Goal: Task Accomplishment & Management: Manage account settings

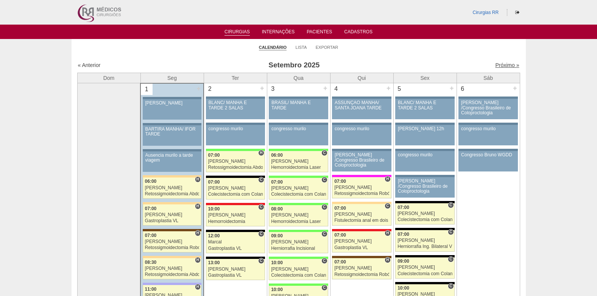
click at [495, 66] on link "Próximo »" at bounding box center [507, 65] width 24 height 6
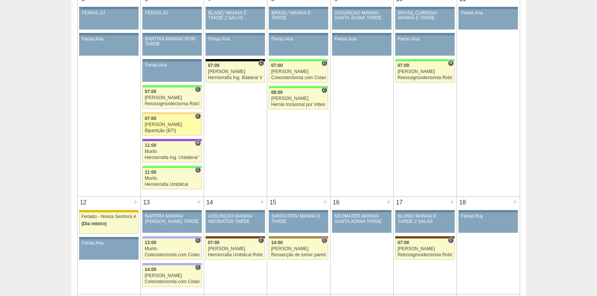
scroll to position [227, 0]
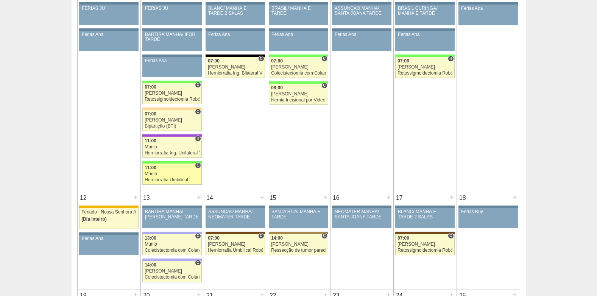
click at [158, 168] on div "11:00" at bounding box center [172, 167] width 55 height 5
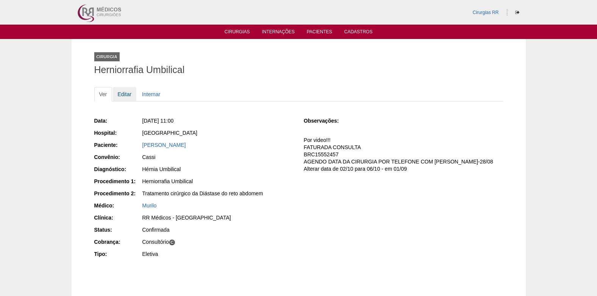
click at [124, 94] on link "Editar" at bounding box center [125, 94] width 24 height 14
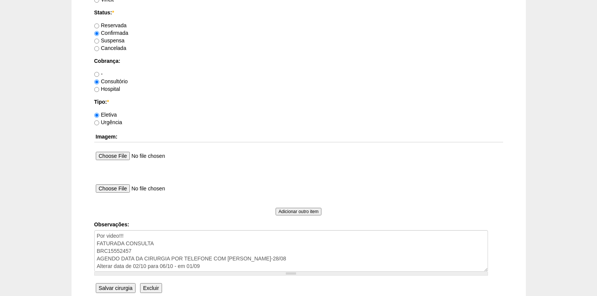
scroll to position [680, 0]
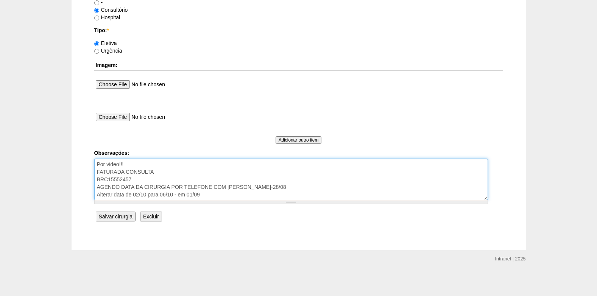
drag, startPoint x: 282, startPoint y: 187, endPoint x: 92, endPoint y: 187, distance: 190.5
click at [158, 171] on textarea "Por video!!! FATURADA CONSULTA BRC15552457 AGENDO DATA DA CIRURGIA POR TELEFONE…" at bounding box center [291, 180] width 394 height 42
drag, startPoint x: 157, startPoint y: 172, endPoint x: 118, endPoint y: 172, distance: 39.4
click at [118, 172] on textarea "Por video!!! FATURADA CONSULTA BRC15552457 AGENDO DATA DA CIRURGIA POR TELEFONE…" at bounding box center [291, 180] width 394 height 42
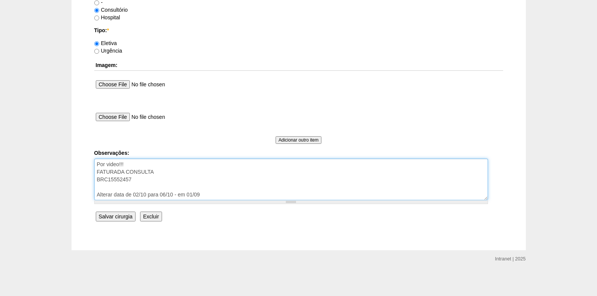
click at [162, 169] on textarea "Por video!!! FATURADA CONSULTA BRC15552457 AGENDO DATA DA CIRURGIA POR TELEFONE…" at bounding box center [291, 180] width 394 height 42
type textarea "Por video!!! FATURADA CONSULTÓRIO BRC15552457 Alterar data de 02/10 para 06/10 …"
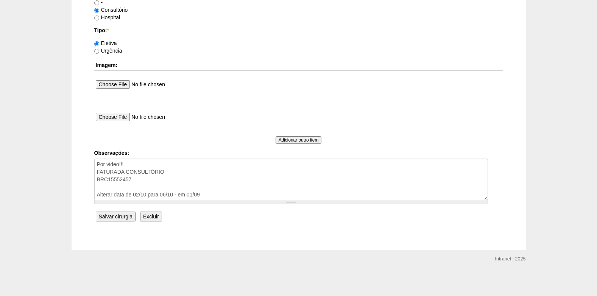
click at [121, 214] on input "Salvar cirurgia" at bounding box center [116, 217] width 40 height 10
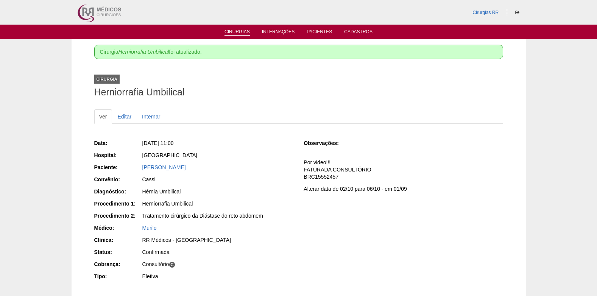
click at [232, 32] on link "Cirurgias" at bounding box center [237, 32] width 25 height 6
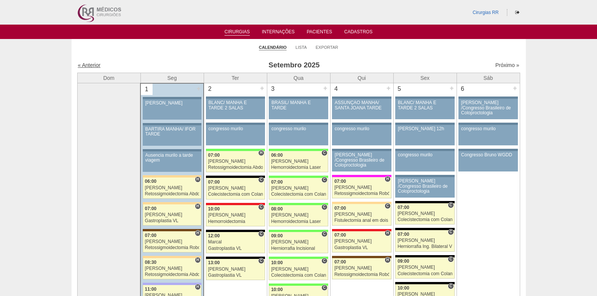
click at [84, 62] on link "« Anterior" at bounding box center [89, 65] width 23 height 6
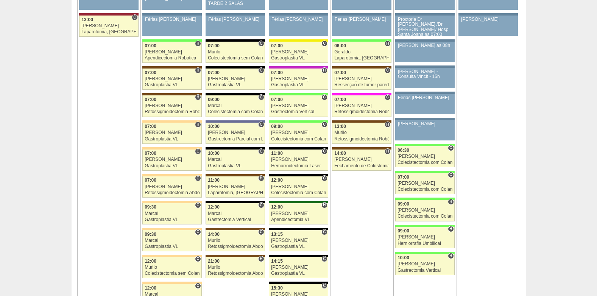
scroll to position [1719, 0]
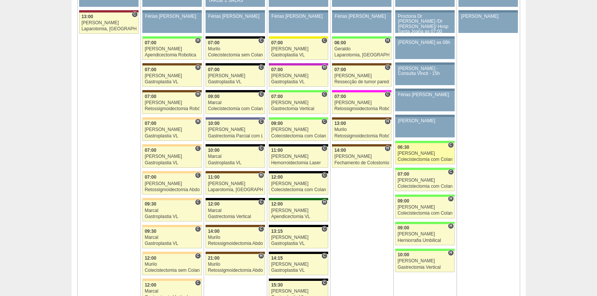
click at [419, 163] on link "87916 Nathan C 06:30 Nathan Colecistectomia com Colangiografia VL Hospital Bras…" at bounding box center [424, 153] width 59 height 21
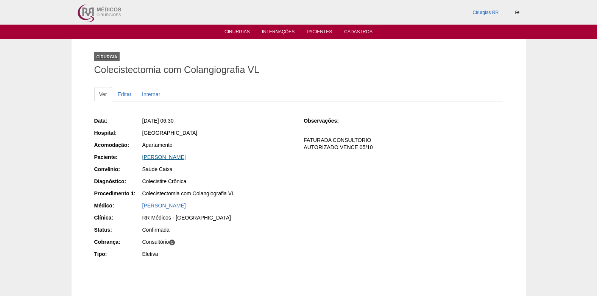
click at [186, 156] on link "[PERSON_NAME]" at bounding box center [164, 157] width 44 height 6
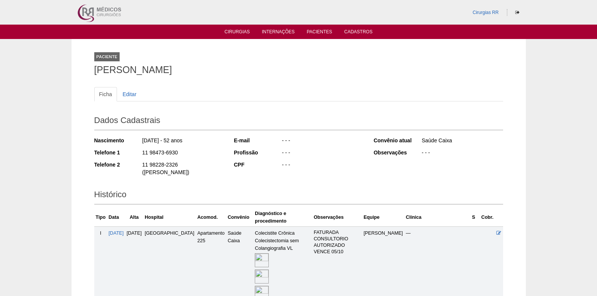
scroll to position [93, 0]
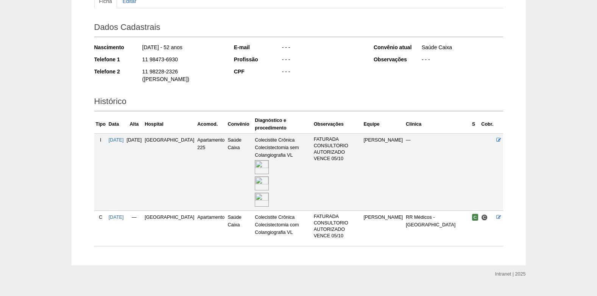
click at [255, 160] on img at bounding box center [262, 167] width 14 height 14
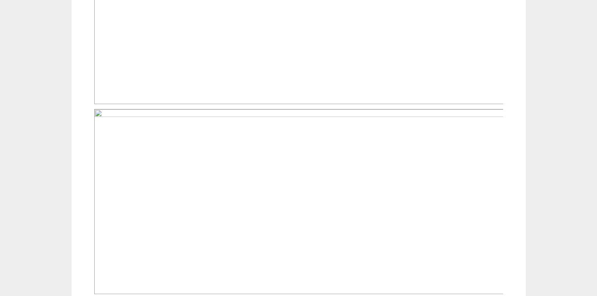
scroll to position [644, 0]
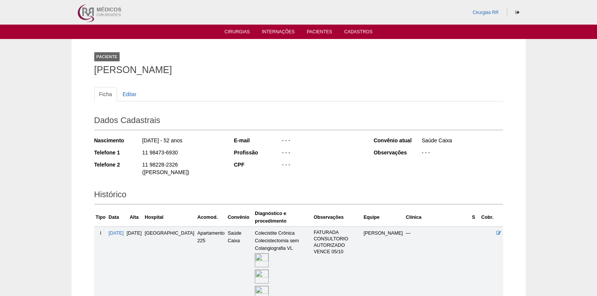
scroll to position [93, 0]
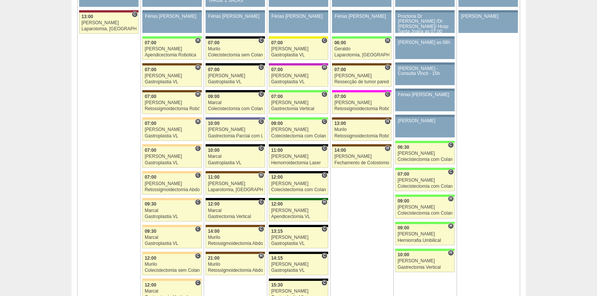
scroll to position [1719, 0]
click at [412, 177] on div "07:00" at bounding box center [425, 174] width 55 height 5
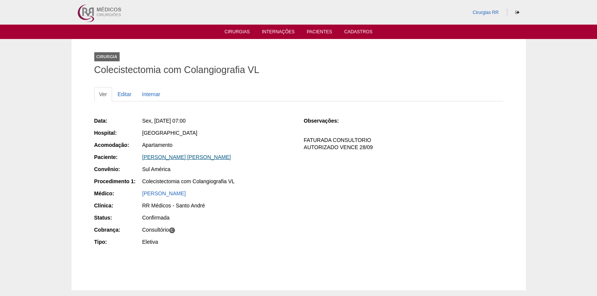
click at [165, 155] on link "[PERSON_NAME] [PERSON_NAME]" at bounding box center [186, 157] width 89 height 6
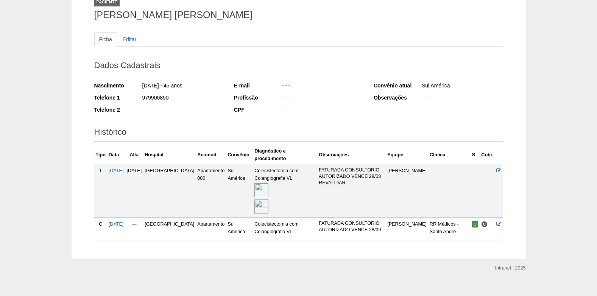
scroll to position [56, 0]
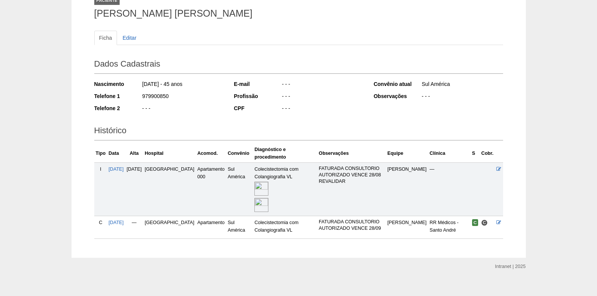
click at [254, 198] on img at bounding box center [261, 205] width 14 height 14
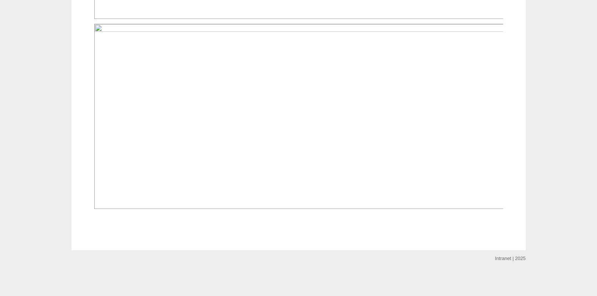
scroll to position [1131, 0]
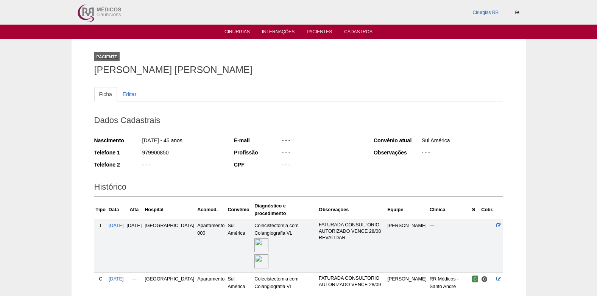
scroll to position [54, 0]
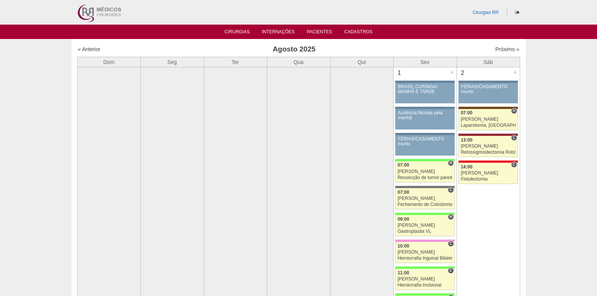
scroll to position [1719, 0]
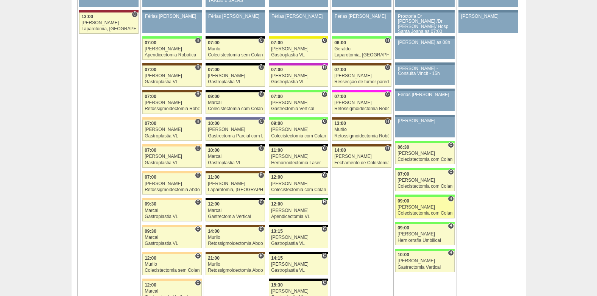
click at [413, 201] on div "09:00" at bounding box center [425, 201] width 55 height 5
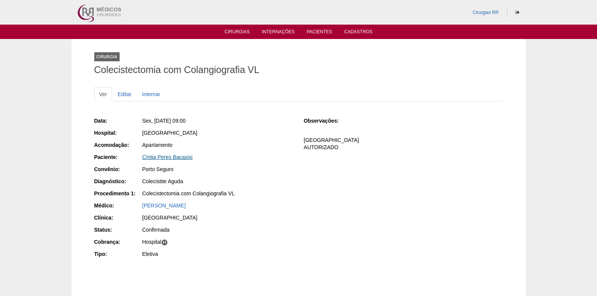
click at [158, 159] on link "Cíntia Peres Bacaxixi" at bounding box center [167, 157] width 50 height 6
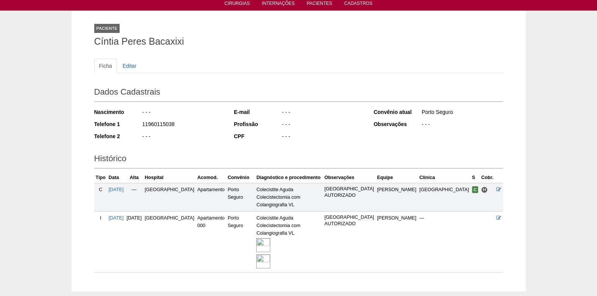
scroll to position [56, 0]
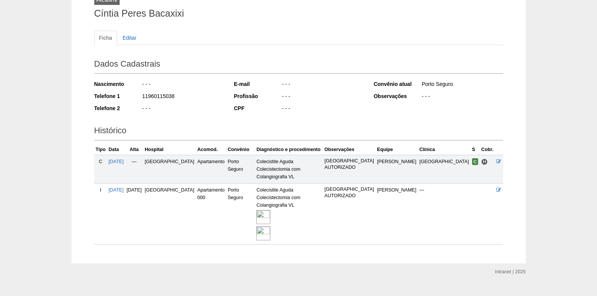
click at [270, 226] on img at bounding box center [263, 233] width 14 height 14
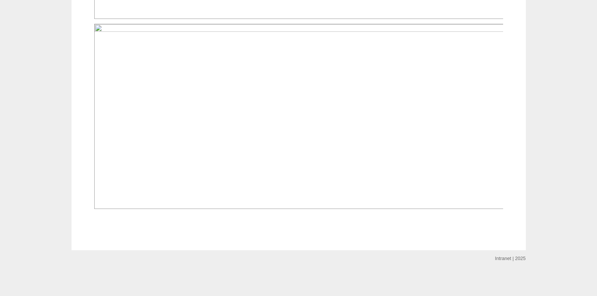
scroll to position [1143, 0]
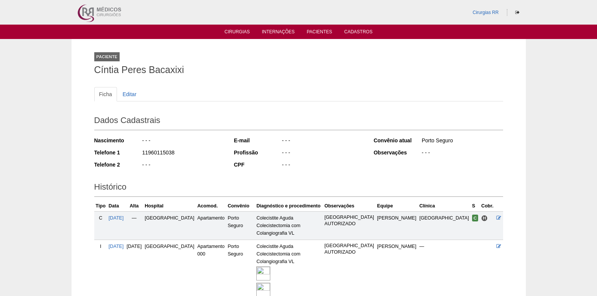
scroll to position [54, 0]
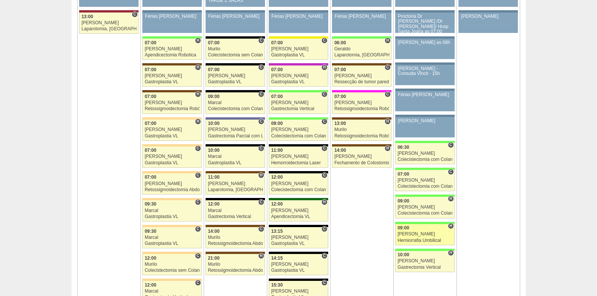
scroll to position [1719, 0]
click at [407, 236] on div "[PERSON_NAME]" at bounding box center [425, 234] width 55 height 5
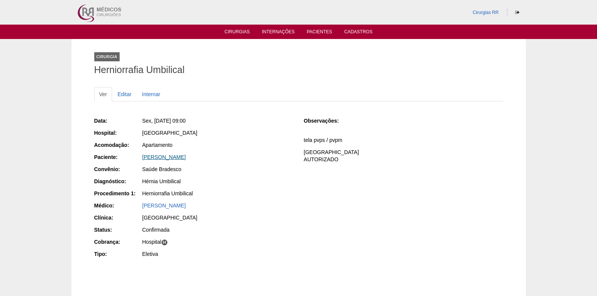
click at [165, 158] on link "[PERSON_NAME]" at bounding box center [164, 157] width 44 height 6
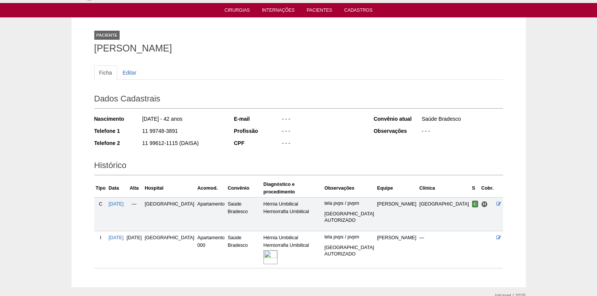
scroll to position [51, 0]
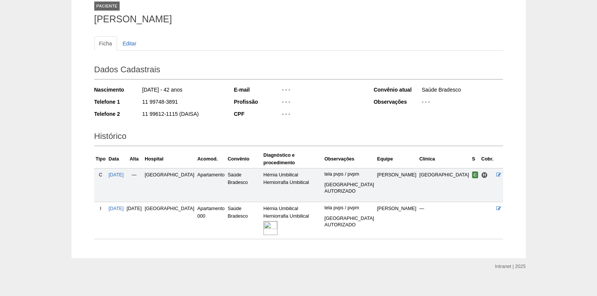
click at [278, 221] on img at bounding box center [271, 228] width 14 height 14
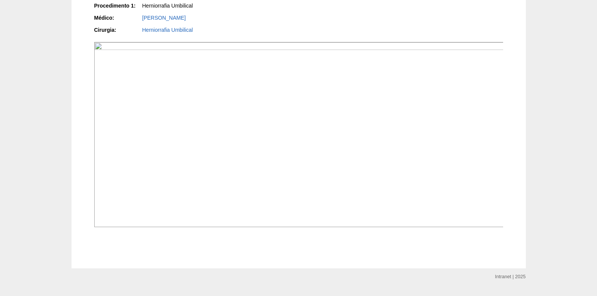
scroll to position [230, 0]
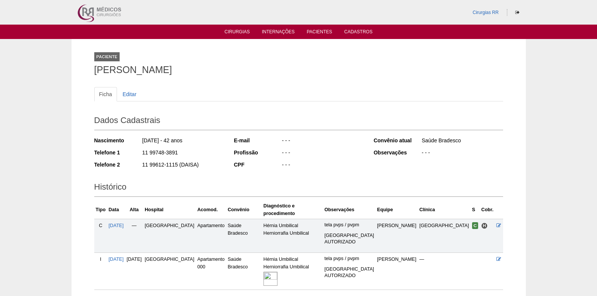
scroll to position [51, 0]
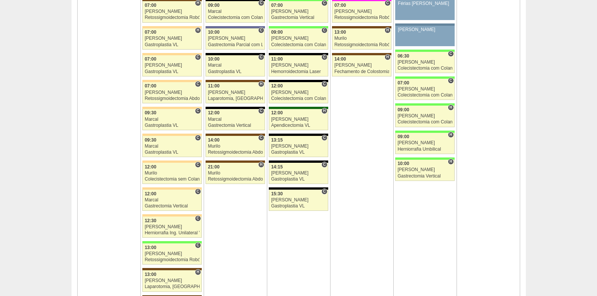
scroll to position [1832, 0]
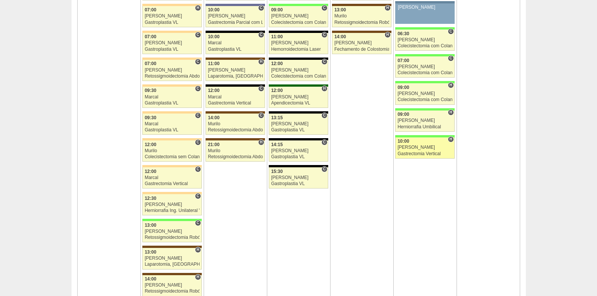
click at [416, 149] on div "[PERSON_NAME]" at bounding box center [425, 147] width 55 height 5
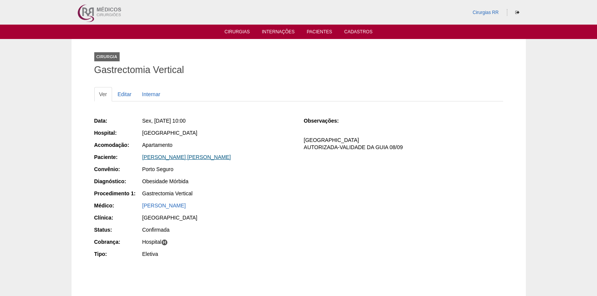
click at [179, 156] on link "Agnes Demetrio de Medeiros Bueno" at bounding box center [186, 157] width 89 height 6
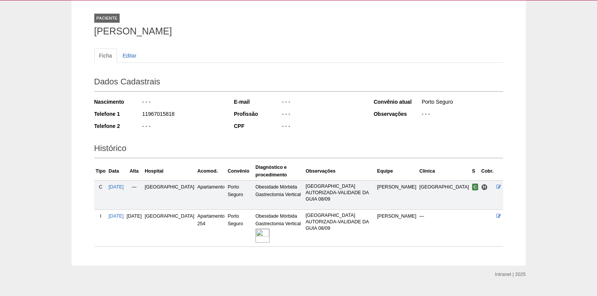
scroll to position [40, 0]
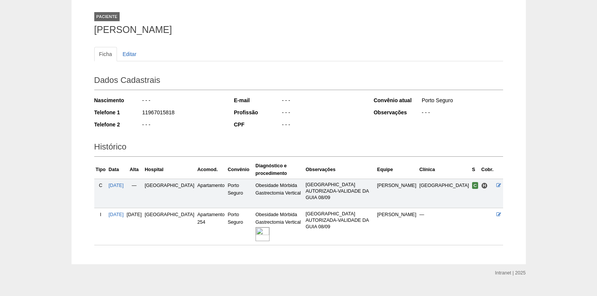
click at [265, 227] on img at bounding box center [263, 234] width 14 height 14
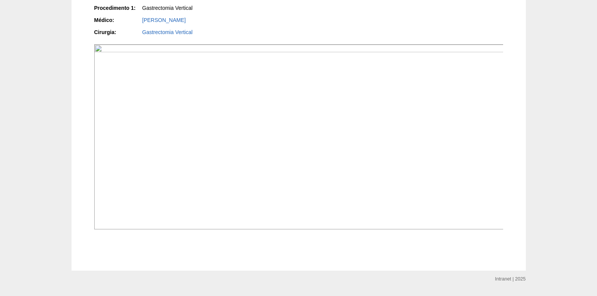
scroll to position [230, 0]
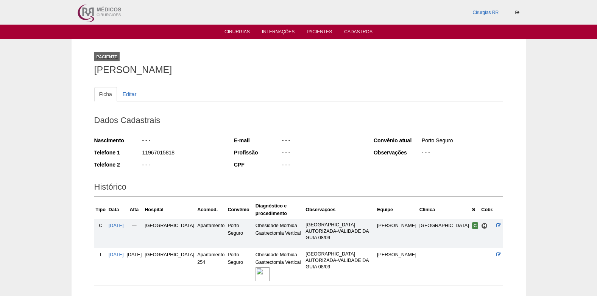
scroll to position [40, 0]
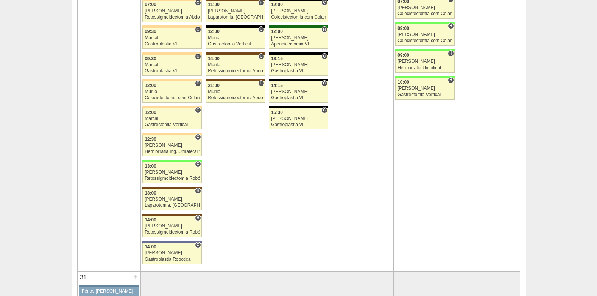
scroll to position [2022, 0]
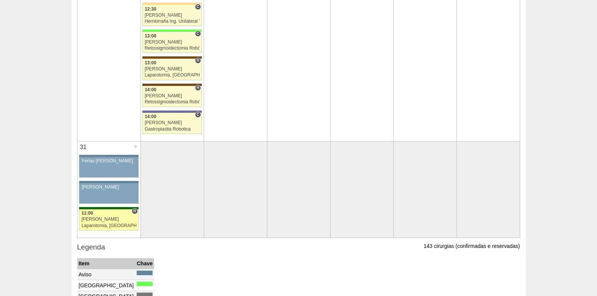
click at [105, 217] on link "88676 Nathan H 11:00 Nathan Laparotomia, Biópsia, Drenagem, Bridas Hospital San…" at bounding box center [108, 219] width 59 height 21
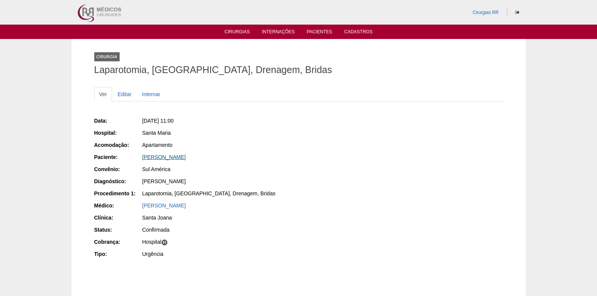
click at [159, 158] on link "GABRIELLE PEREIRA DOS SANTOS" at bounding box center [164, 157] width 44 height 6
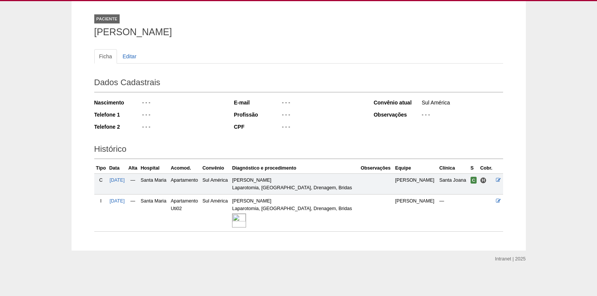
scroll to position [38, 0]
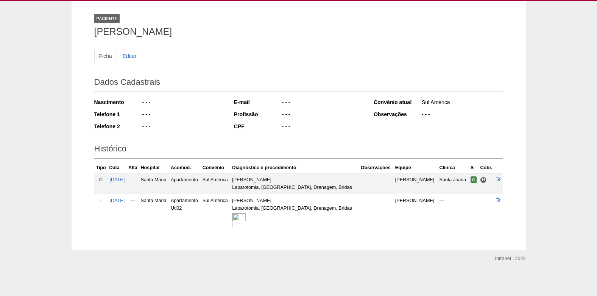
click at [246, 219] on img at bounding box center [239, 220] width 14 height 14
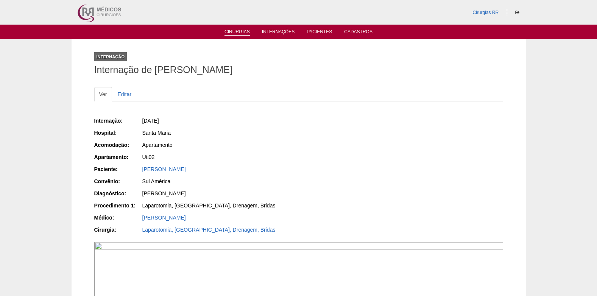
click at [236, 31] on link "Cirurgias" at bounding box center [237, 32] width 25 height 6
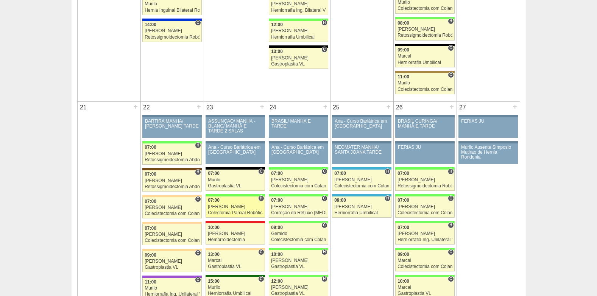
scroll to position [1136, 0]
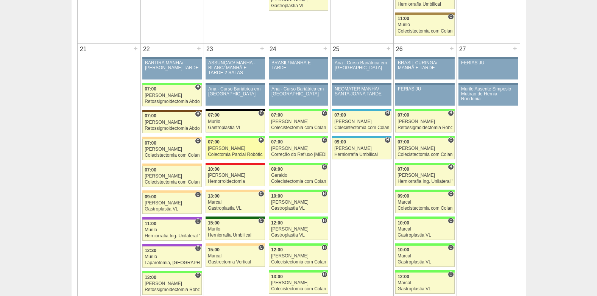
click at [214, 144] on span "07:00" at bounding box center [214, 141] width 12 height 5
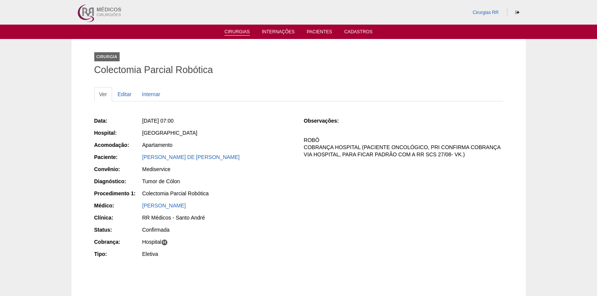
click at [237, 30] on link "Cirurgias" at bounding box center [237, 32] width 25 height 6
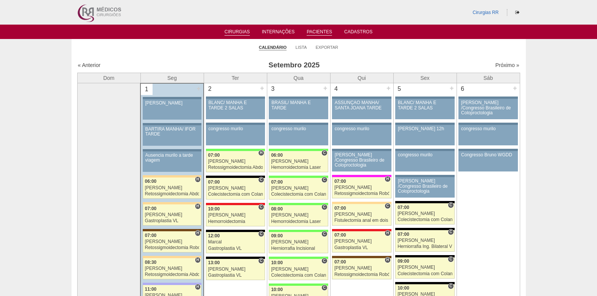
click at [313, 32] on link "Pacientes" at bounding box center [319, 32] width 25 height 6
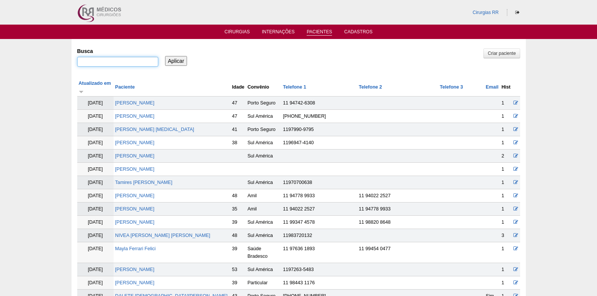
click at [132, 64] on input "Busca" at bounding box center [117, 62] width 81 height 10
paste input "[PERSON_NAME]"
type input "[PERSON_NAME]"
click at [168, 61] on input "Aplicar" at bounding box center [176, 61] width 22 height 10
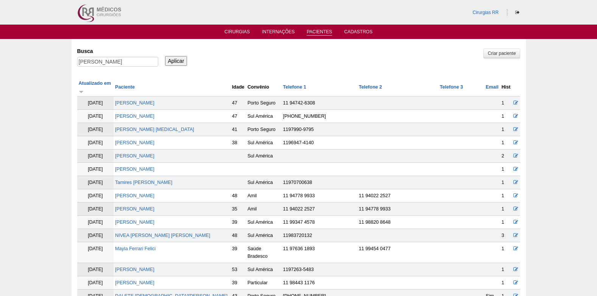
scroll to position [0, 0]
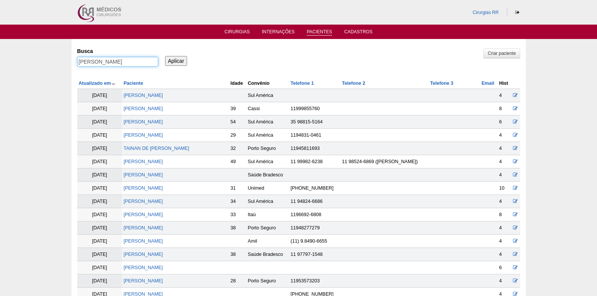
click at [115, 62] on input "[PERSON_NAME]" at bounding box center [117, 62] width 81 height 10
click at [115, 62] on input "CLAYTON VICENTE DOS SANTOS" at bounding box center [117, 62] width 81 height 10
type input "ANAGEILDO"
click at [174, 58] on input "Aplicar" at bounding box center [176, 61] width 22 height 10
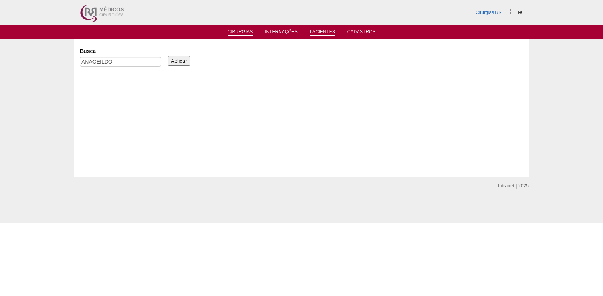
click at [232, 30] on link "Cirurgias" at bounding box center [240, 32] width 25 height 6
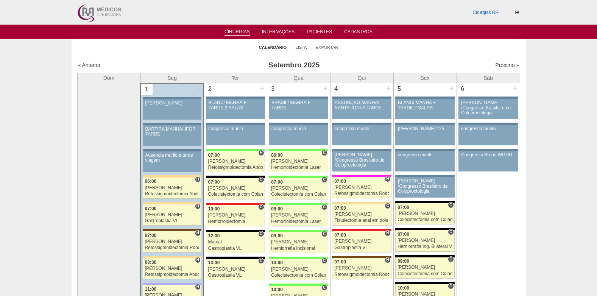
click at [299, 48] on link "Lista" at bounding box center [301, 48] width 11 height 6
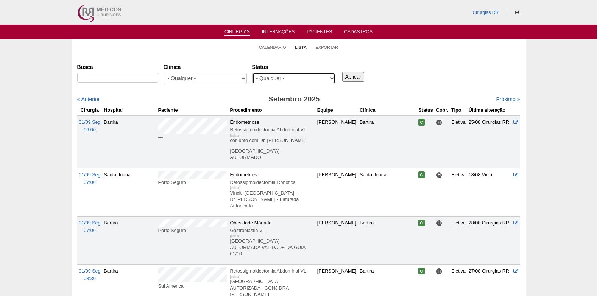
drag, startPoint x: 321, startPoint y: 79, endPoint x: 309, endPoint y: 81, distance: 12.0
click at [320, 79] on select "- Qualquer - Reservada Confirmada Suspensa Cancelada" at bounding box center [293, 78] width 83 height 11
select select "resr"
click at [252, 73] on select "- Qualquer - Reservada Confirmada Suspensa Cancelada" at bounding box center [293, 78] width 83 height 11
click at [345, 79] on input "Aplicar" at bounding box center [353, 77] width 22 height 10
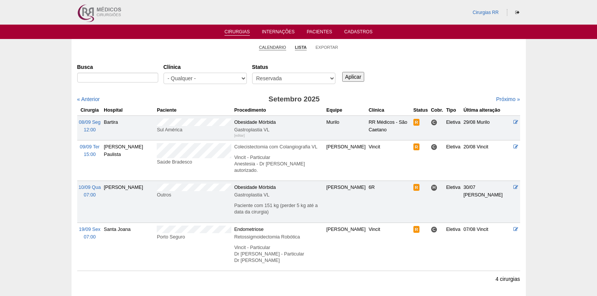
click at [280, 48] on link "Calendário" at bounding box center [272, 48] width 27 height 6
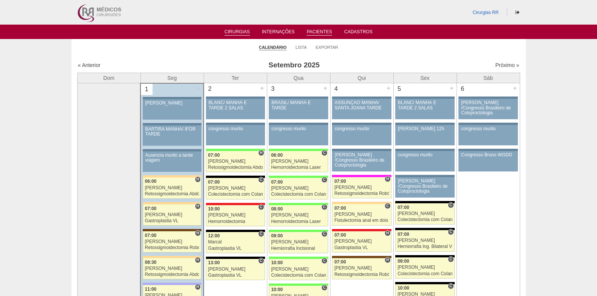
click at [321, 33] on link "Pacientes" at bounding box center [319, 32] width 25 height 6
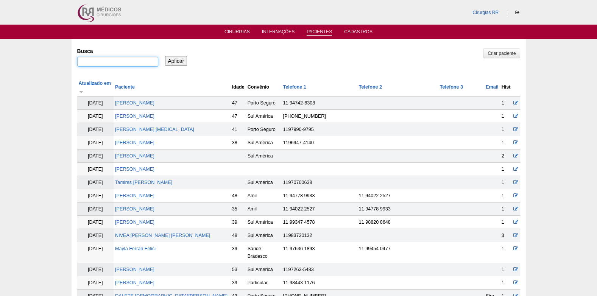
click at [126, 61] on input "Busca" at bounding box center [117, 62] width 81 height 10
paste input "ANAGEILDO DA SILVA"
type input "ANAGEILDO DA SILVA"
click at [171, 60] on input "Aplicar" at bounding box center [176, 61] width 22 height 10
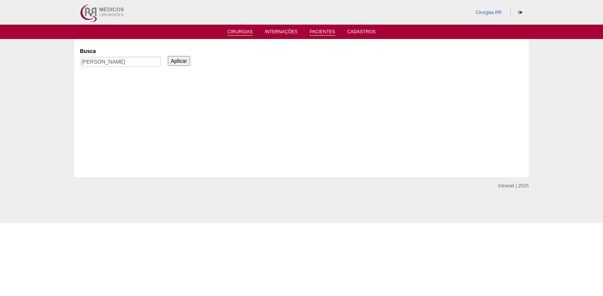
click at [230, 30] on link "Cirurgias" at bounding box center [240, 32] width 25 height 6
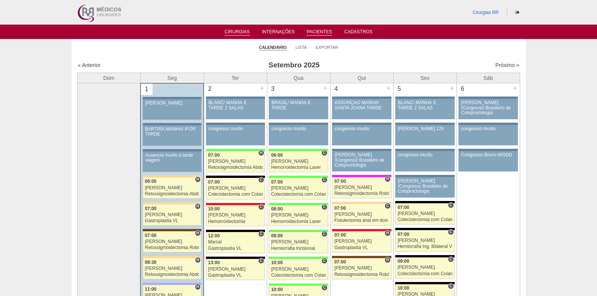
click at [320, 32] on link "Pacientes" at bounding box center [319, 32] width 25 height 6
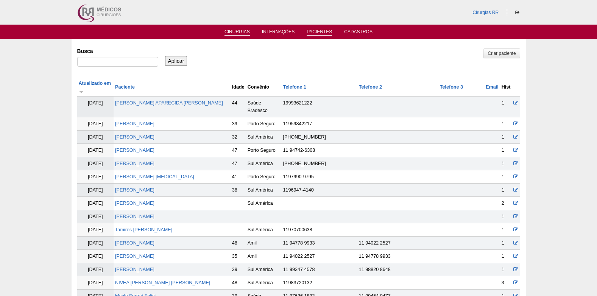
click at [236, 33] on link "Cirurgias" at bounding box center [237, 32] width 25 height 6
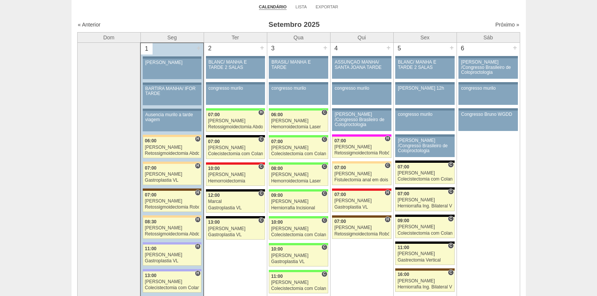
scroll to position [38, 0]
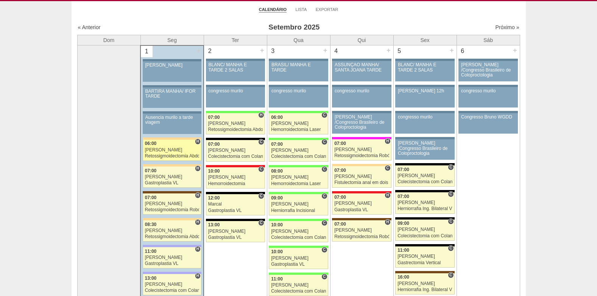
click at [166, 148] on div "[PERSON_NAME]" at bounding box center [172, 150] width 55 height 5
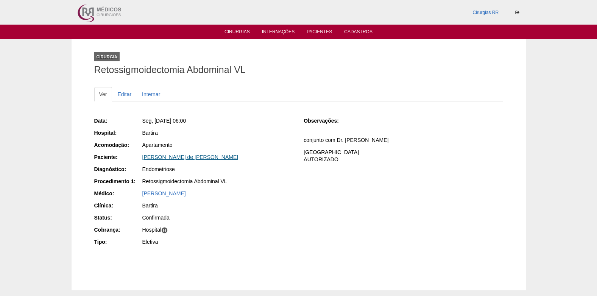
click at [178, 158] on link "[PERSON_NAME] de [PERSON_NAME]" at bounding box center [190, 157] width 96 height 6
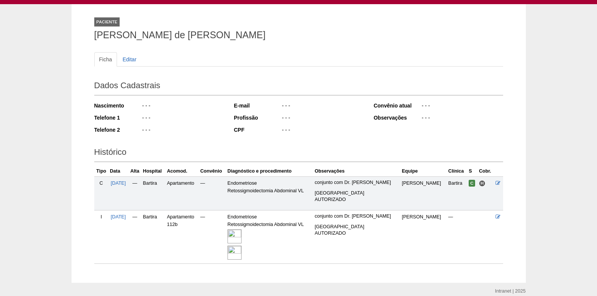
scroll to position [67, 0]
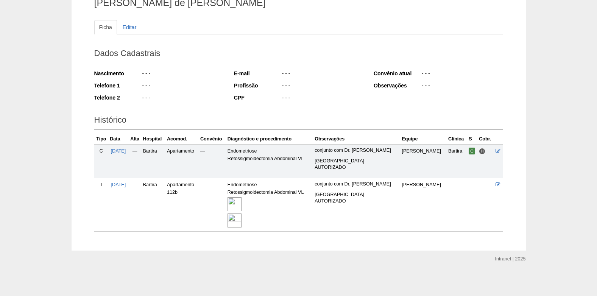
click at [242, 206] on img at bounding box center [235, 204] width 14 height 14
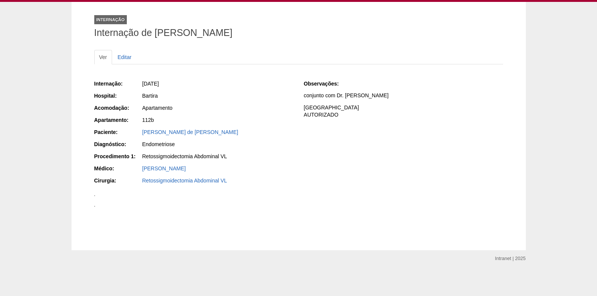
scroll to position [633, 0]
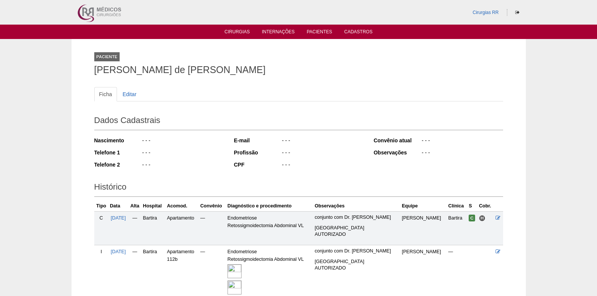
scroll to position [67, 0]
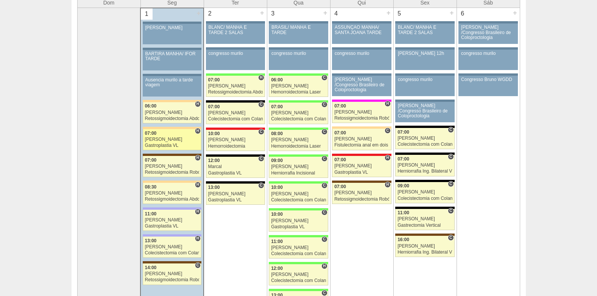
scroll to position [76, 0]
click at [172, 146] on div "Gastroplastia VL" at bounding box center [172, 145] width 55 height 5
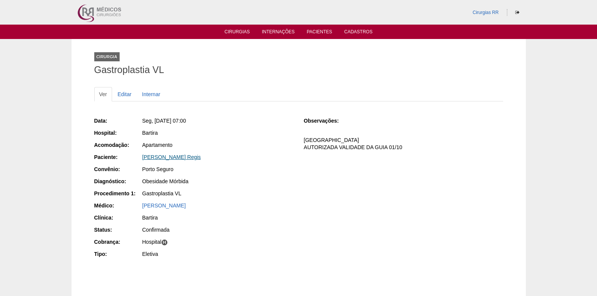
click at [165, 159] on link "[PERSON_NAME] Regis" at bounding box center [171, 157] width 59 height 6
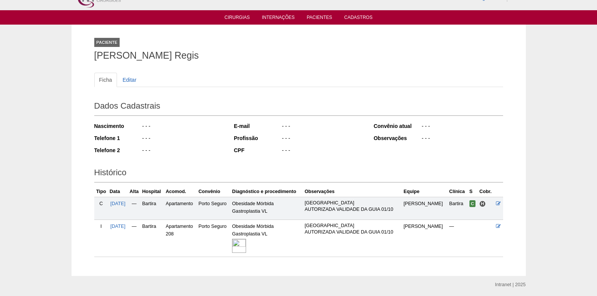
scroll to position [40, 0]
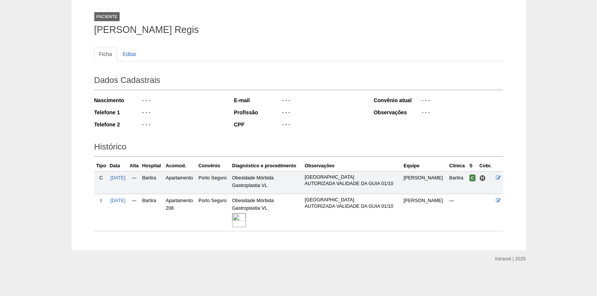
click at [246, 219] on img at bounding box center [239, 220] width 14 height 14
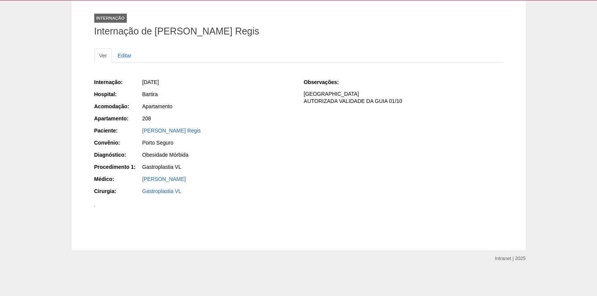
scroll to position [379, 0]
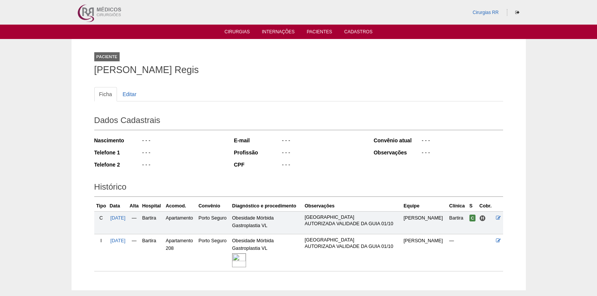
scroll to position [40, 0]
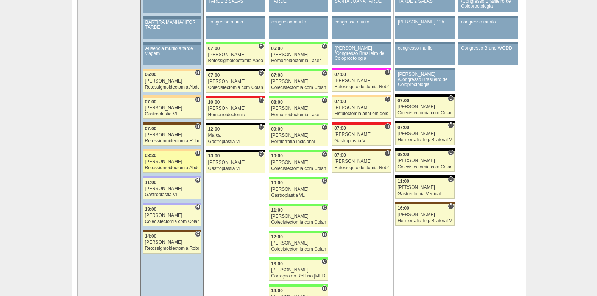
scroll to position [111, 0]
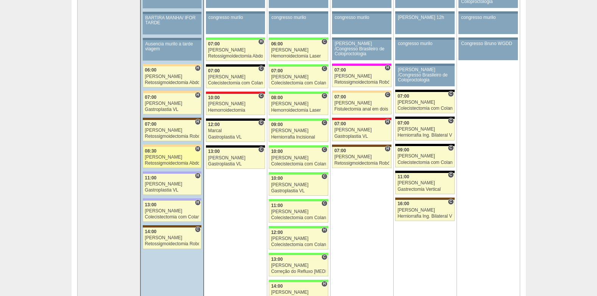
click at [165, 153] on div "08:30" at bounding box center [172, 151] width 55 height 5
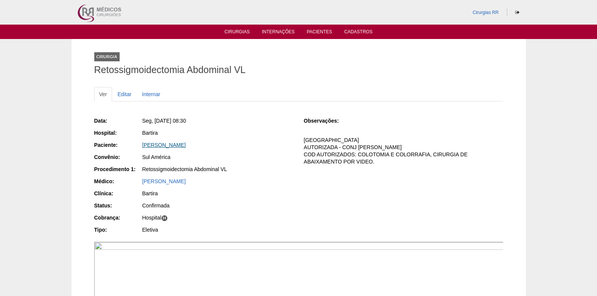
click at [172, 143] on link "[PERSON_NAME]" at bounding box center [164, 145] width 44 height 6
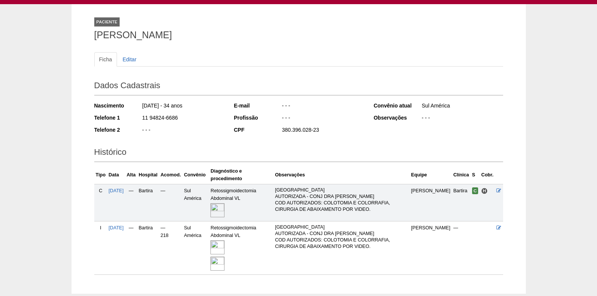
scroll to position [78, 0]
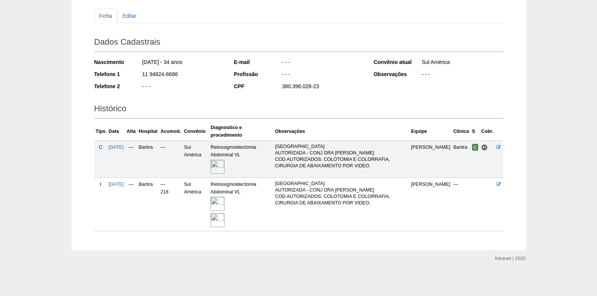
click at [223, 201] on img at bounding box center [218, 204] width 14 height 14
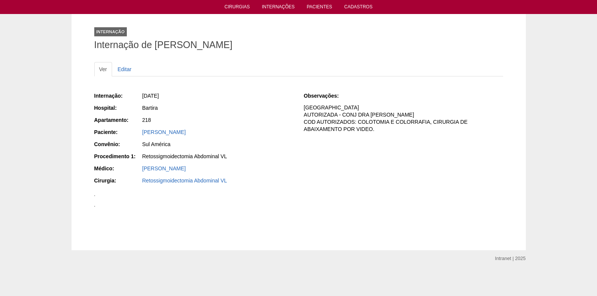
scroll to position [621, 0]
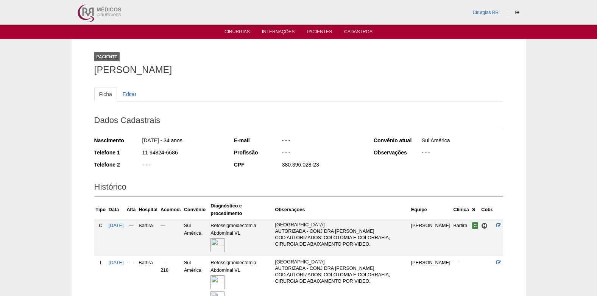
scroll to position [78, 0]
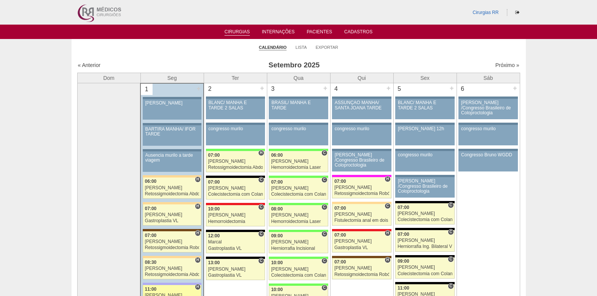
scroll to position [111, 0]
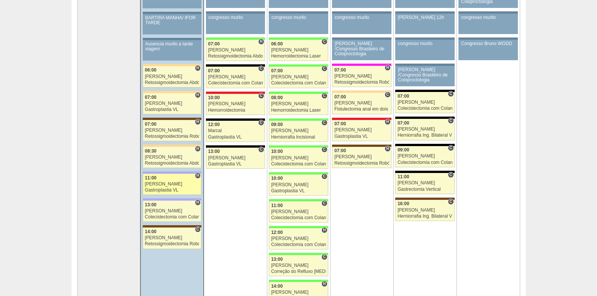
click at [164, 184] on div "Bruno" at bounding box center [172, 184] width 55 height 5
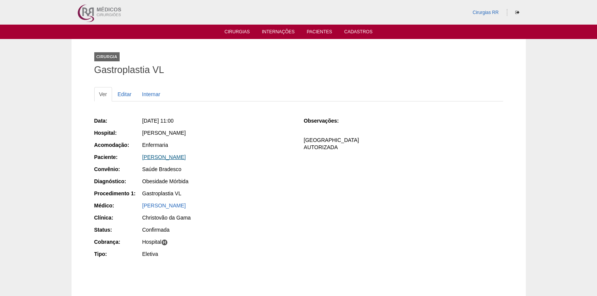
click at [165, 154] on link "Camila Souza Franca" at bounding box center [164, 157] width 44 height 6
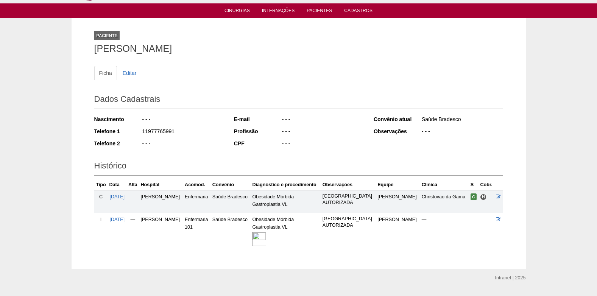
scroll to position [40, 0]
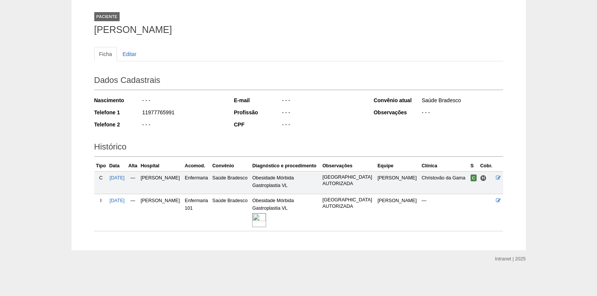
click at [266, 214] on img at bounding box center [259, 220] width 14 height 14
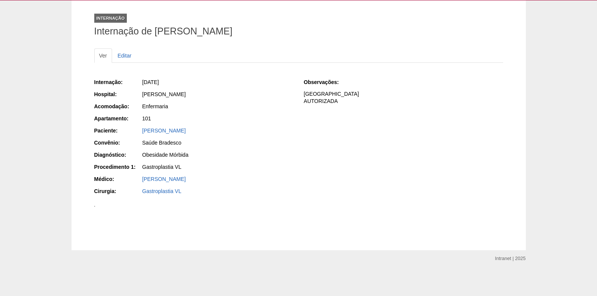
scroll to position [450, 0]
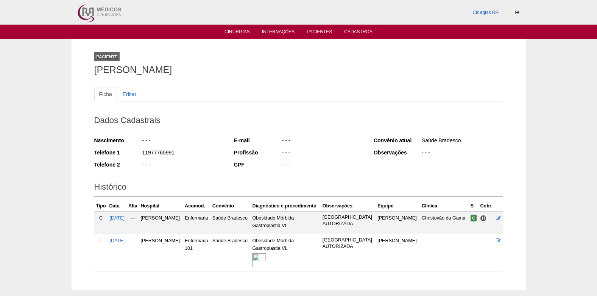
scroll to position [40, 0]
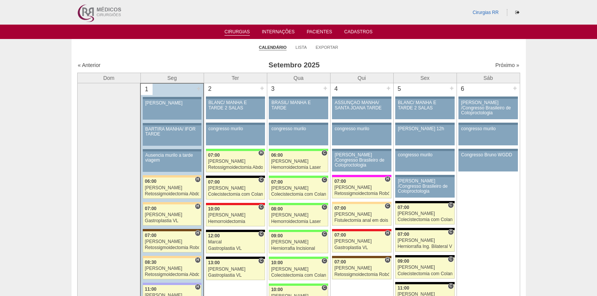
scroll to position [111, 0]
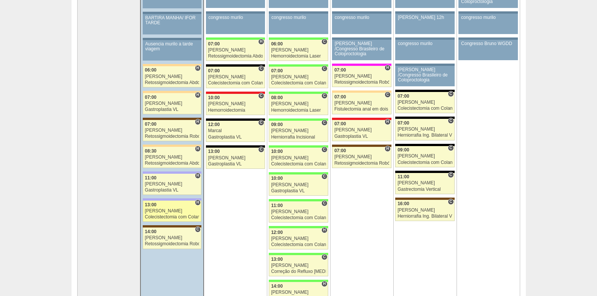
click at [165, 210] on div "[PERSON_NAME]" at bounding box center [172, 211] width 55 height 5
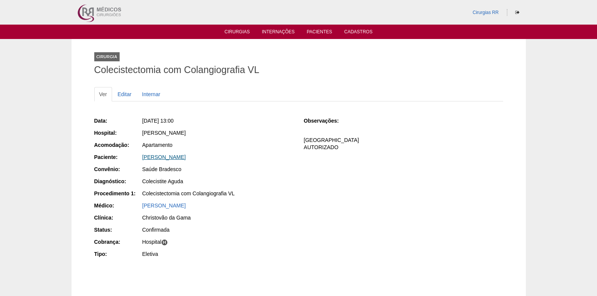
click at [176, 156] on link "[PERSON_NAME]" at bounding box center [164, 157] width 44 height 6
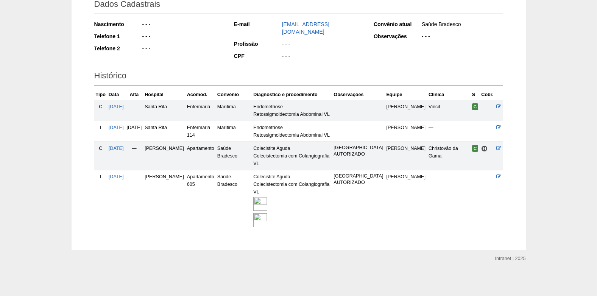
scroll to position [127, 0]
click at [267, 203] on img at bounding box center [260, 204] width 14 height 14
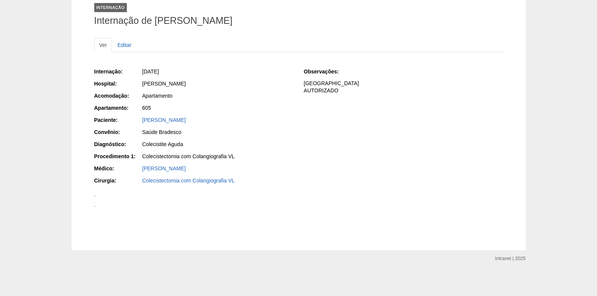
scroll to position [872, 0]
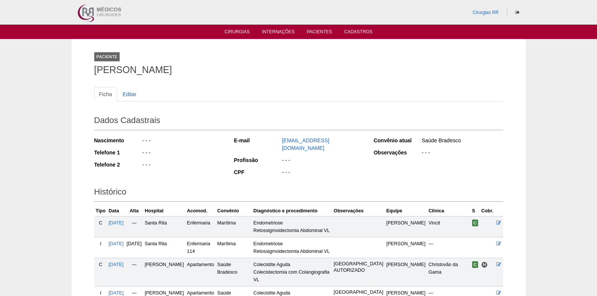
scroll to position [127, 0]
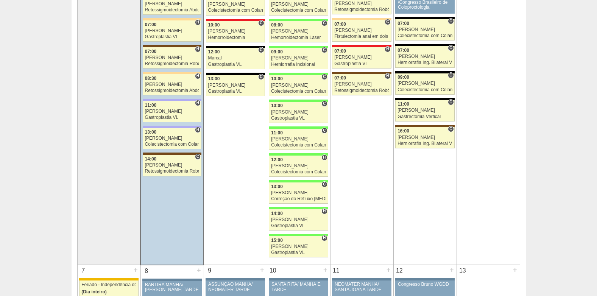
scroll to position [187, 0]
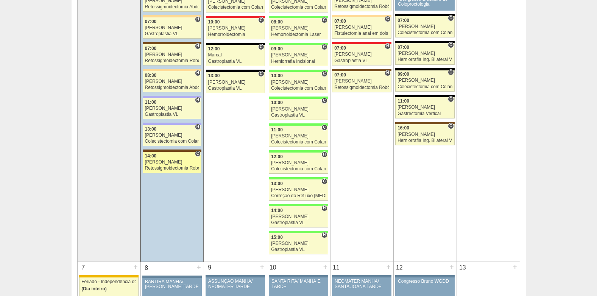
click at [167, 167] on div "Retossigmoidectomia Robótica" at bounding box center [172, 168] width 55 height 5
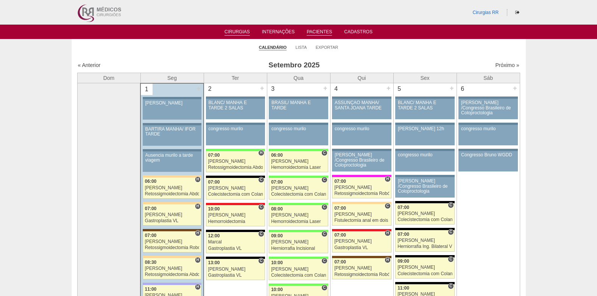
click at [319, 31] on link "Pacientes" at bounding box center [319, 32] width 25 height 6
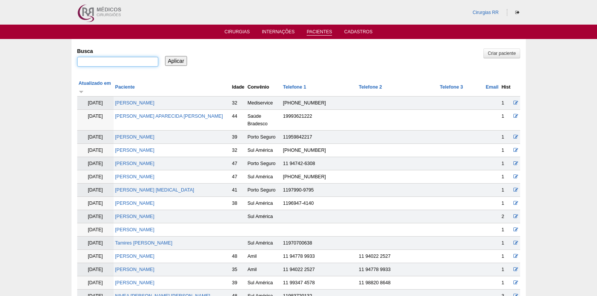
click at [129, 65] on input "Busca" at bounding box center [117, 62] width 81 height 10
click at [243, 35] on link "Cirurgias" at bounding box center [237, 32] width 25 height 6
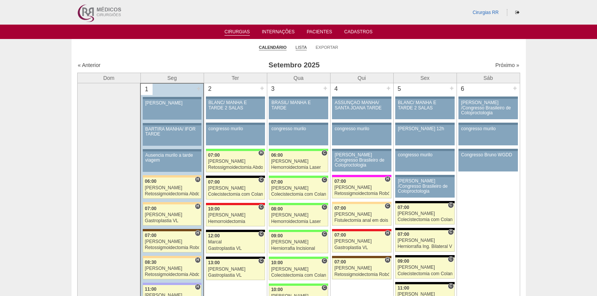
click at [301, 47] on link "Lista" at bounding box center [301, 48] width 11 height 6
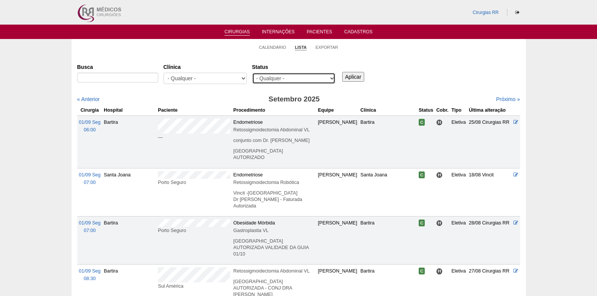
click at [304, 80] on select "- Qualquer - Reservada Confirmada Suspensa Cancelada" at bounding box center [293, 78] width 83 height 11
click at [252, 73] on select "- Qualquer - Reservada Confirmada Suspensa Cancelada" at bounding box center [293, 78] width 83 height 11
drag, startPoint x: 323, startPoint y: 77, endPoint x: 315, endPoint y: 82, distance: 8.5
click at [322, 77] on select "- Qualquer - Reservada Confirmada Suspensa Cancelada" at bounding box center [293, 78] width 83 height 11
click at [252, 73] on select "- Qualquer - Reservada Confirmada Suspensa Cancelada" at bounding box center [293, 78] width 83 height 11
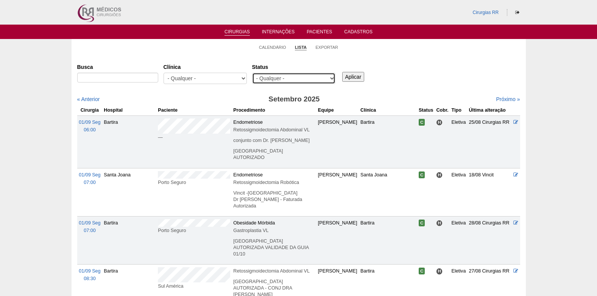
click at [299, 80] on select "- Qualquer - Reservada Confirmada Suspensa Cancelada" at bounding box center [293, 78] width 83 height 11
select select "resr"
click at [252, 73] on select "- Qualquer - Reservada Confirmada Suspensa Cancelada" at bounding box center [293, 78] width 83 height 11
click at [355, 80] on input "Aplicar" at bounding box center [353, 77] width 22 height 10
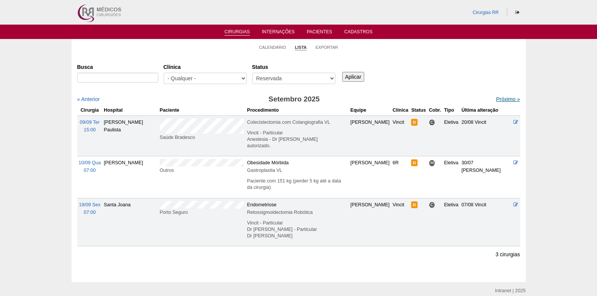
click at [496, 101] on link "Próximo »" at bounding box center [508, 99] width 24 height 6
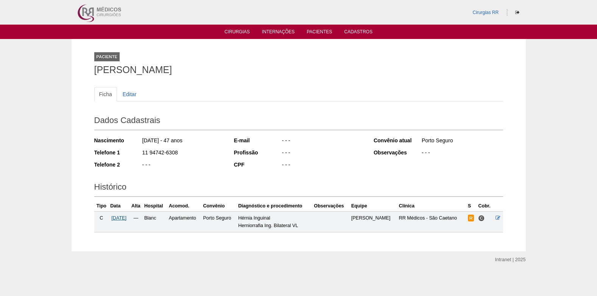
click at [126, 217] on span "07/10/2025" at bounding box center [118, 217] width 15 height 5
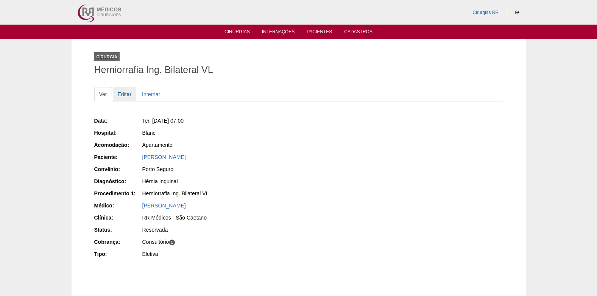
click at [121, 94] on link "Editar" at bounding box center [125, 94] width 24 height 14
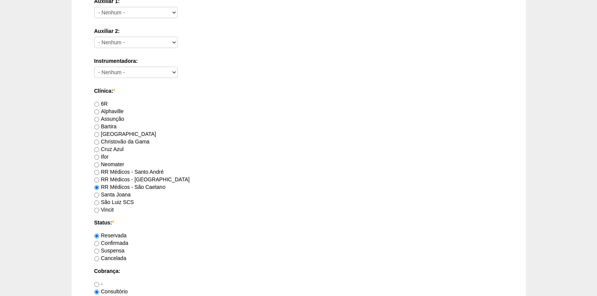
scroll to position [416, 0]
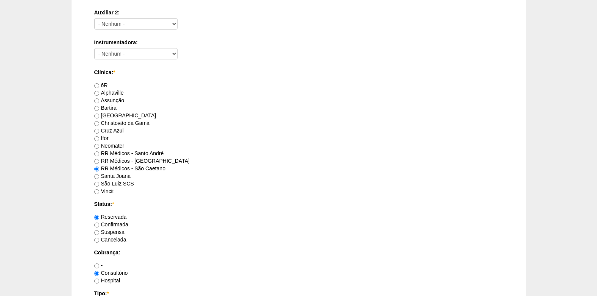
click at [100, 228] on div "Suspensa" at bounding box center [298, 232] width 409 height 8
click at [98, 224] on input "Confirmada" at bounding box center [96, 225] width 5 height 5
radio input "true"
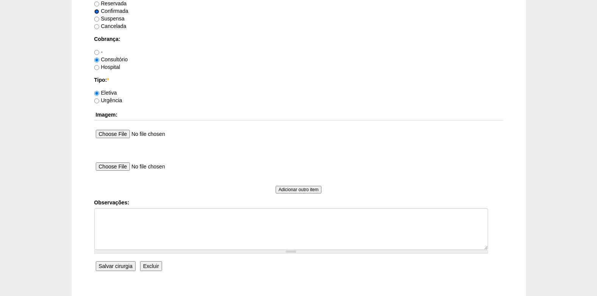
scroll to position [644, 0]
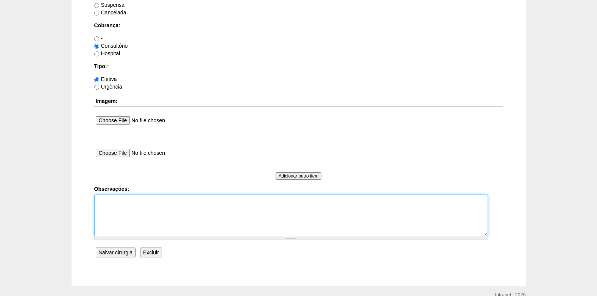
click at [123, 219] on textarea "Observações:" at bounding box center [291, 216] width 394 height 42
type textarea "c"
type textarea "COBRANÇA CONSULTÓRIO"
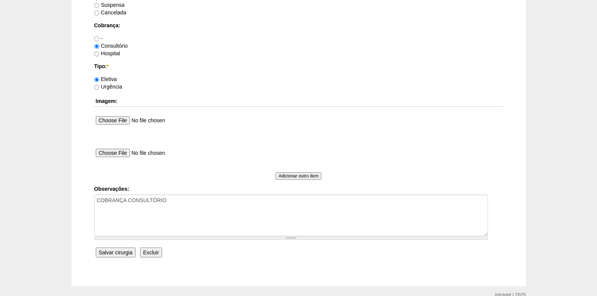
click at [105, 254] on input "Salvar cirurgia" at bounding box center [116, 253] width 40 height 10
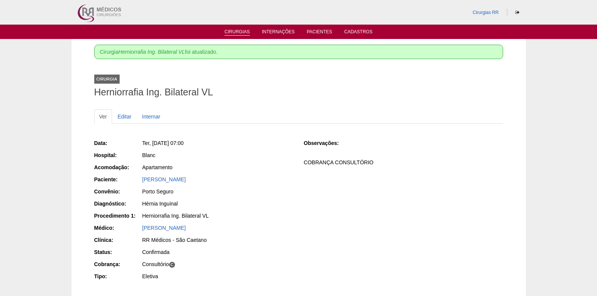
click at [236, 31] on link "Cirurgias" at bounding box center [237, 32] width 25 height 6
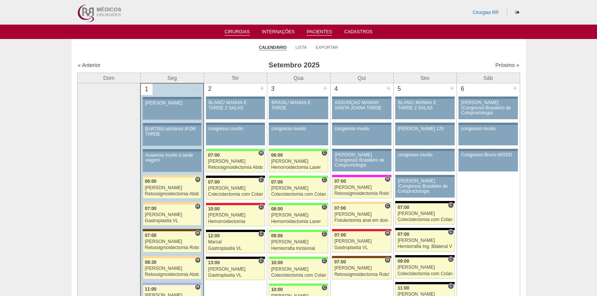
click at [319, 34] on link "Pacientes" at bounding box center [319, 32] width 25 height 6
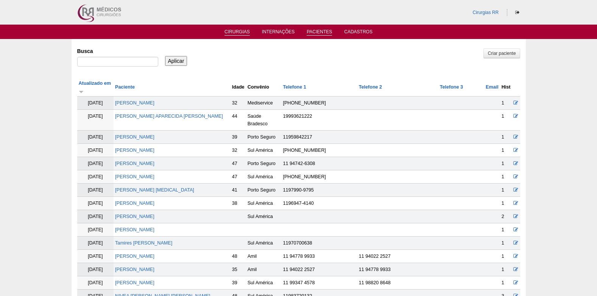
click at [244, 30] on link "Cirurgias" at bounding box center [237, 32] width 25 height 6
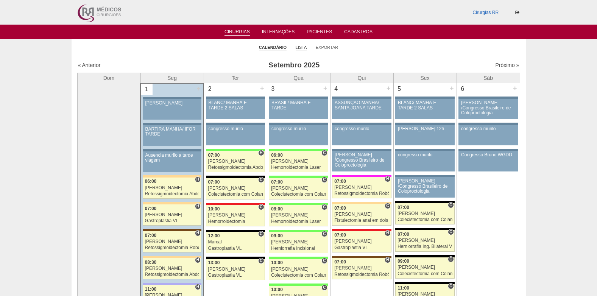
click at [298, 45] on link "Lista" at bounding box center [301, 48] width 11 height 6
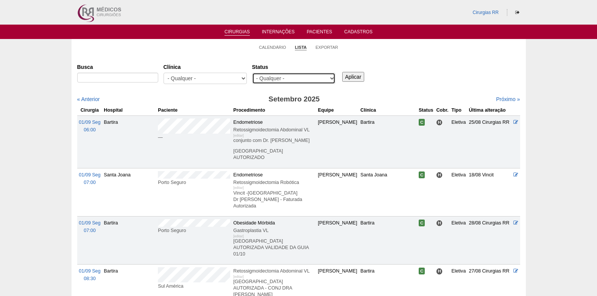
click at [293, 78] on select "- Qualquer - Reservada Confirmada Suspensa Cancelada" at bounding box center [293, 78] width 83 height 11
select select "resr"
click at [252, 73] on select "- Qualquer - Reservada Confirmada Suspensa Cancelada" at bounding box center [293, 78] width 83 height 11
click at [355, 77] on input "Aplicar" at bounding box center [353, 77] width 22 height 10
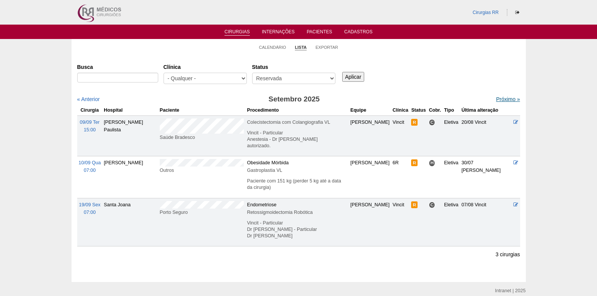
click at [499, 102] on link "Próximo »" at bounding box center [508, 99] width 24 height 6
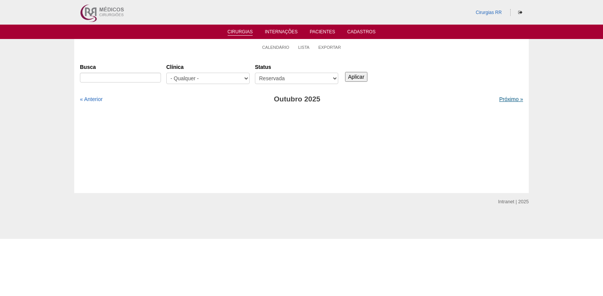
click at [506, 100] on link "Próximo »" at bounding box center [511, 99] width 24 height 6
click at [272, 47] on link "Calendário" at bounding box center [275, 48] width 27 height 6
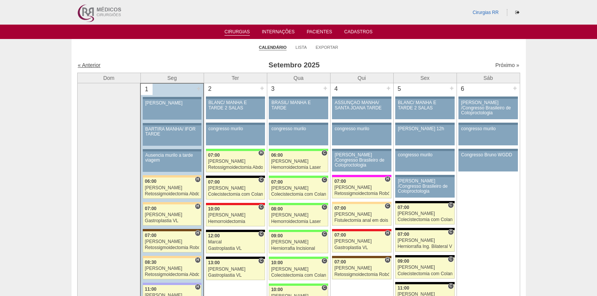
click at [97, 64] on link "« Anterior" at bounding box center [89, 65] width 23 height 6
